Goal: Task Accomplishment & Management: Complete application form

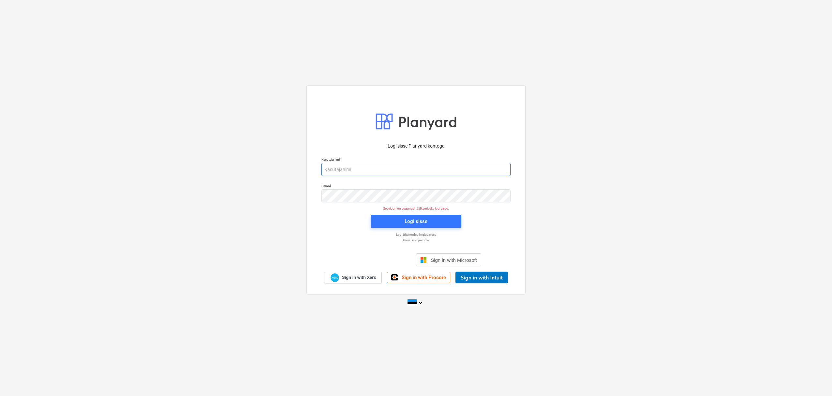
click at [339, 171] on input "email" at bounding box center [416, 169] width 189 height 13
type input "[EMAIL_ADDRESS][DOMAIN_NAME]"
click at [428, 219] on span "Logi sisse" at bounding box center [416, 221] width 75 height 8
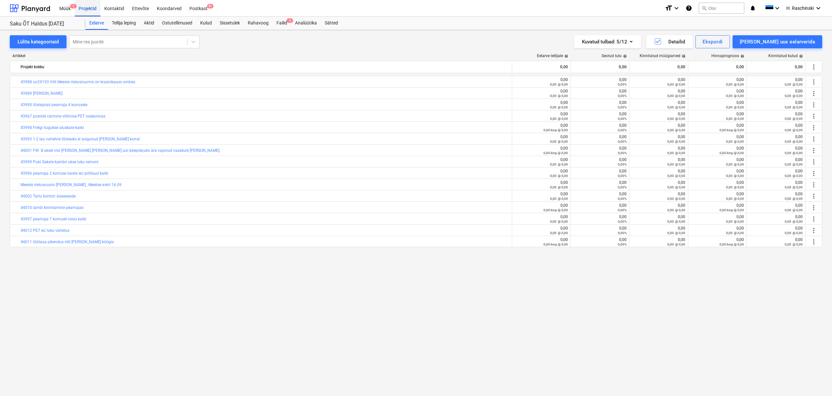
click at [93, 7] on div "Projektid" at bounding box center [88, 8] width 26 height 17
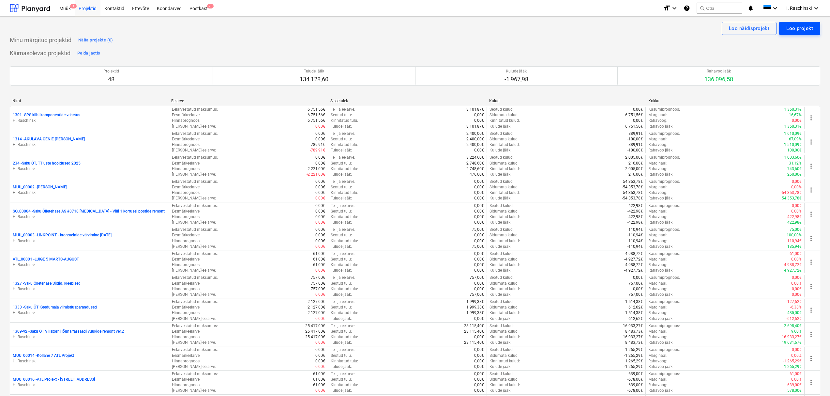
click at [490, 31] on div "Loo projekt" at bounding box center [799, 28] width 27 height 8
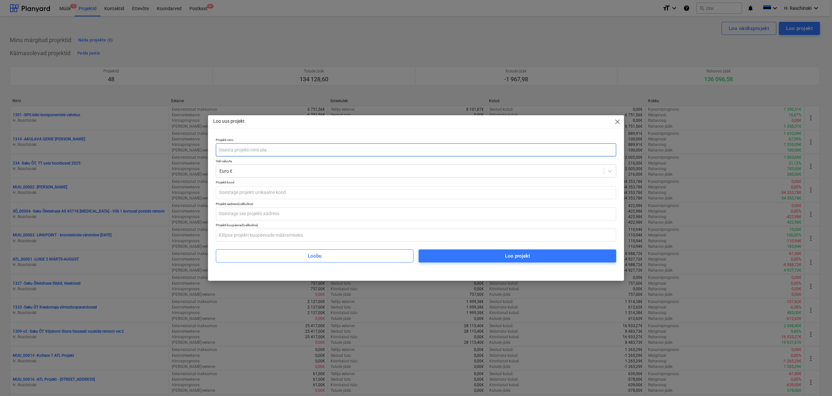
click at [350, 152] on input "text" at bounding box center [416, 149] width 400 height 13
type input "EE610 , kilbis kaitsmete vahetus [DATE]"
click at [334, 195] on input "text" at bounding box center [416, 192] width 400 height 13
type input "'"
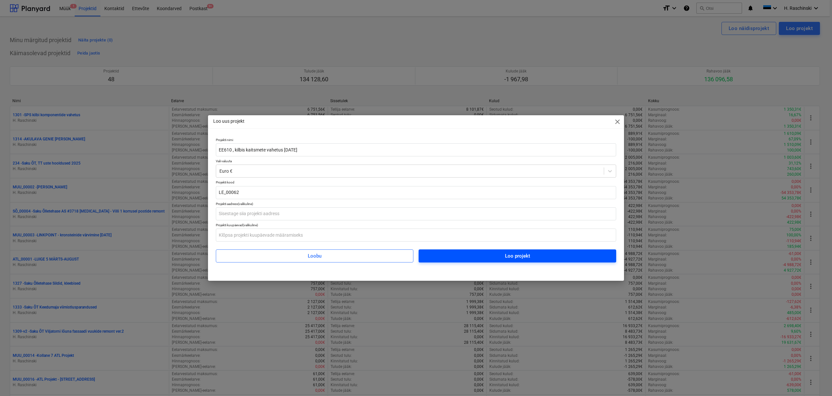
click at [459, 242] on span "Loo projekt" at bounding box center [518, 255] width 182 height 8
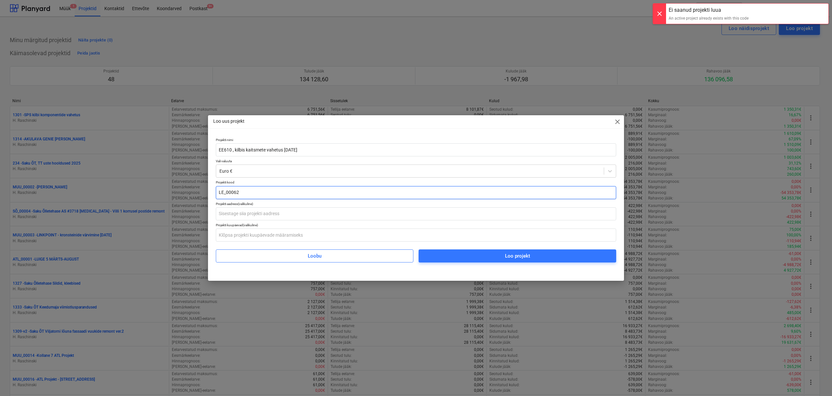
click at [243, 193] on input "LE_00062" at bounding box center [416, 192] width 400 height 13
type input "LE_00071"
click at [487, 242] on span "Loo projekt" at bounding box center [518, 255] width 182 height 8
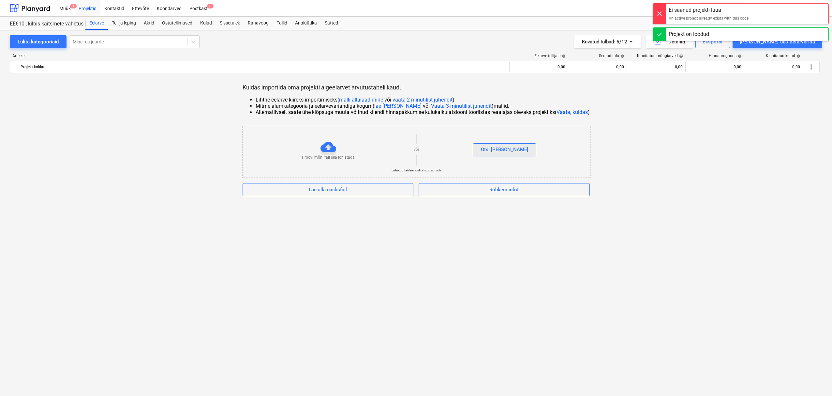
click at [490, 151] on div "Otsi [PERSON_NAME]" at bounding box center [504, 149] width 47 height 8
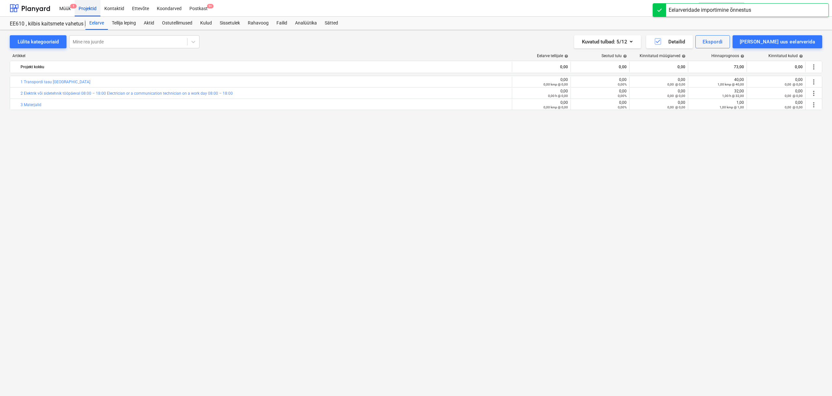
click at [95, 8] on div "Projektid" at bounding box center [88, 8] width 26 height 17
